Goal: Task Accomplishment & Management: Use online tool/utility

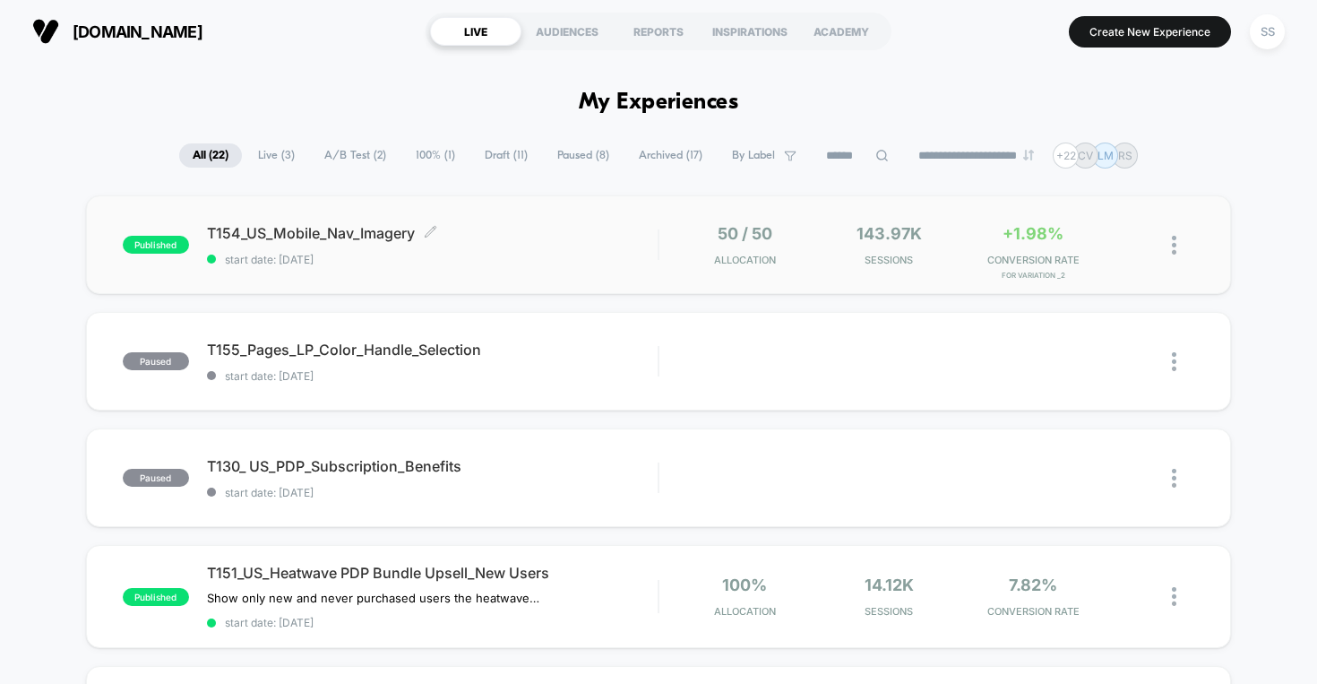
click at [404, 232] on span "T154_US_Mobile_Nav_Imagery Click to edit experience details" at bounding box center [433, 233] width 452 height 18
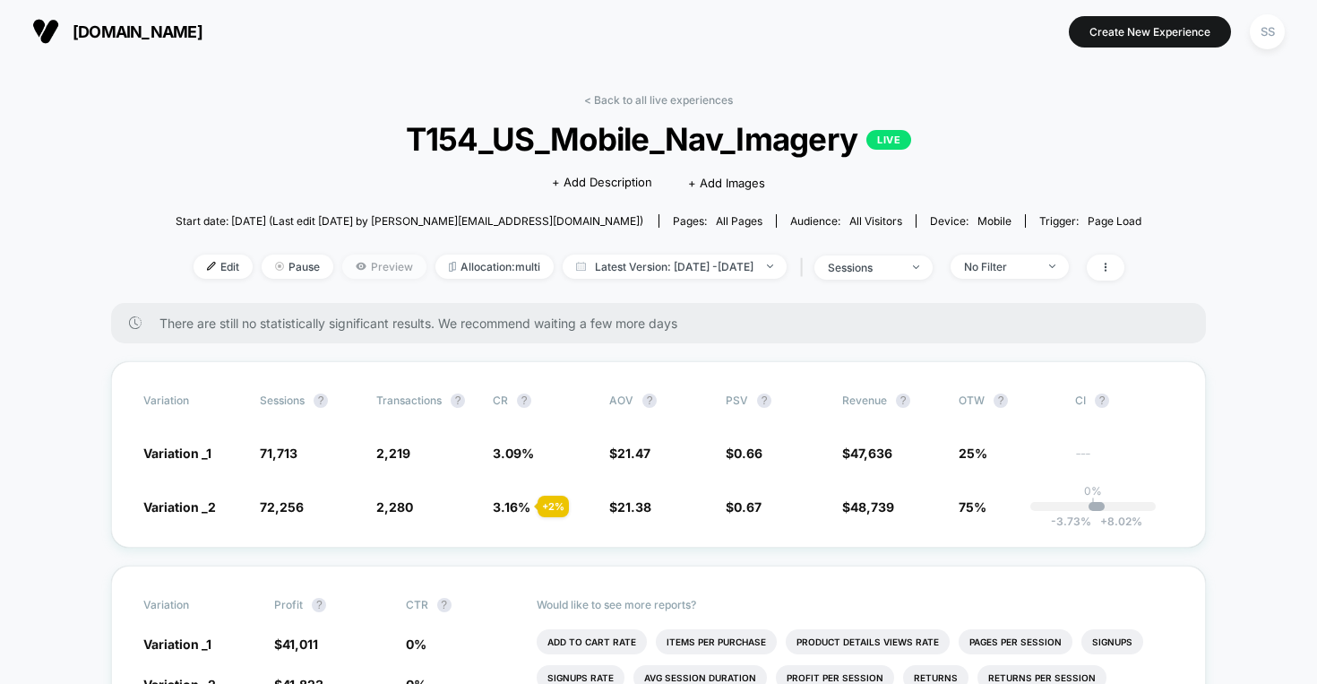
click at [358, 272] on span "Preview" at bounding box center [384, 267] width 84 height 24
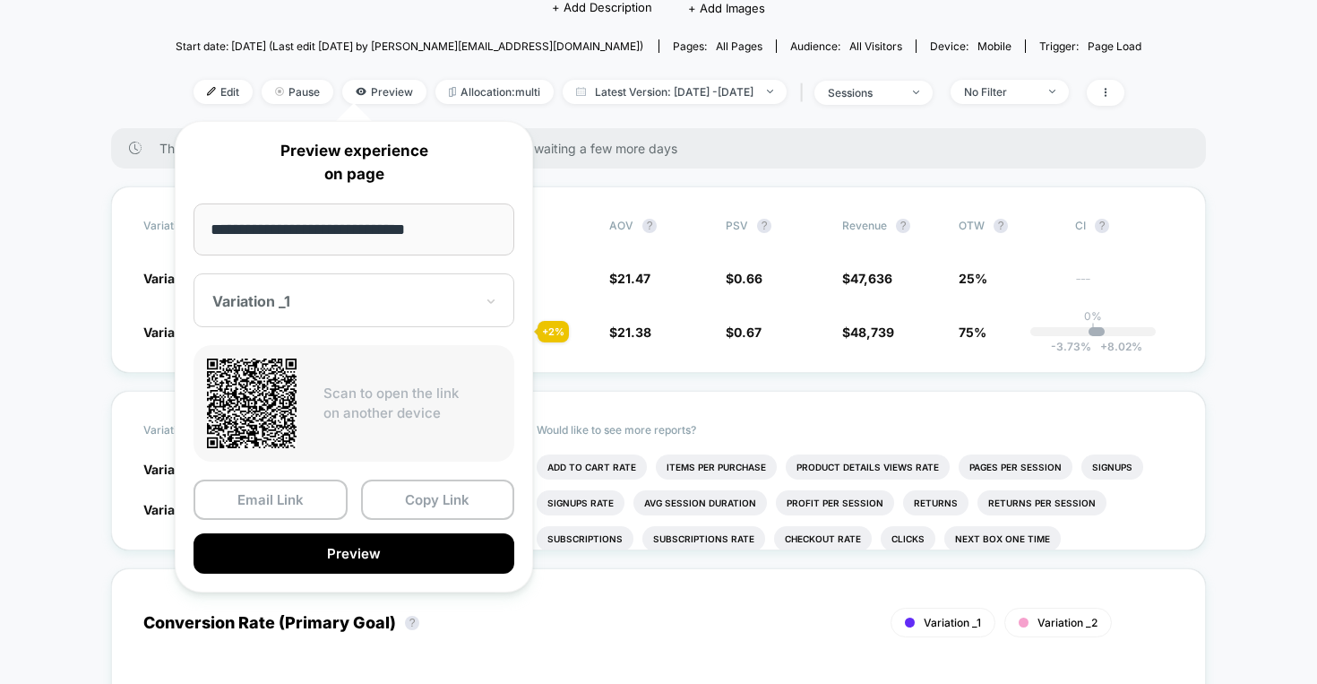
scroll to position [227, 0]
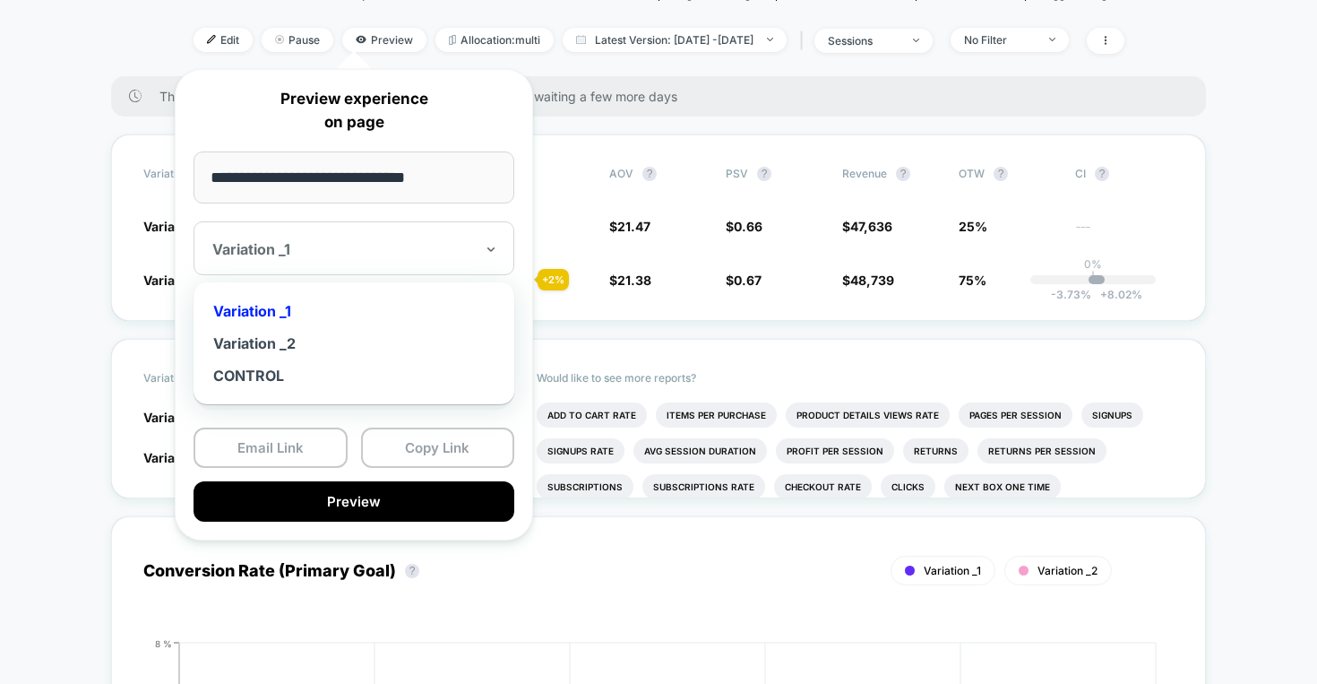
click at [334, 268] on div "Variation _1" at bounding box center [354, 248] width 321 height 54
click at [298, 348] on div "Variation _2" at bounding box center [354, 343] width 303 height 32
